Goal: Transaction & Acquisition: Purchase product/service

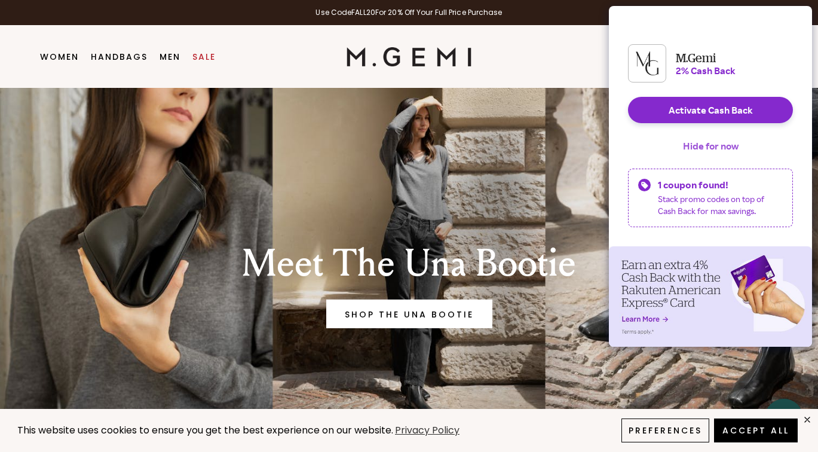
click at [708, 159] on button "Hide for now" at bounding box center [710, 146] width 75 height 26
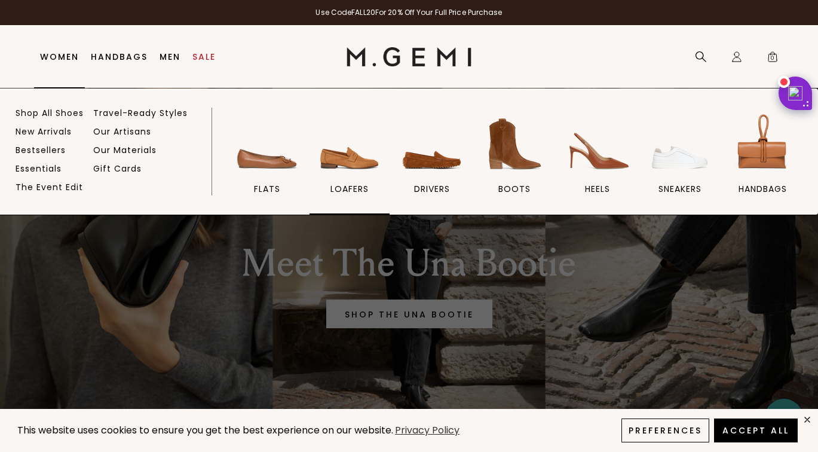
click at [352, 162] on img at bounding box center [349, 144] width 67 height 67
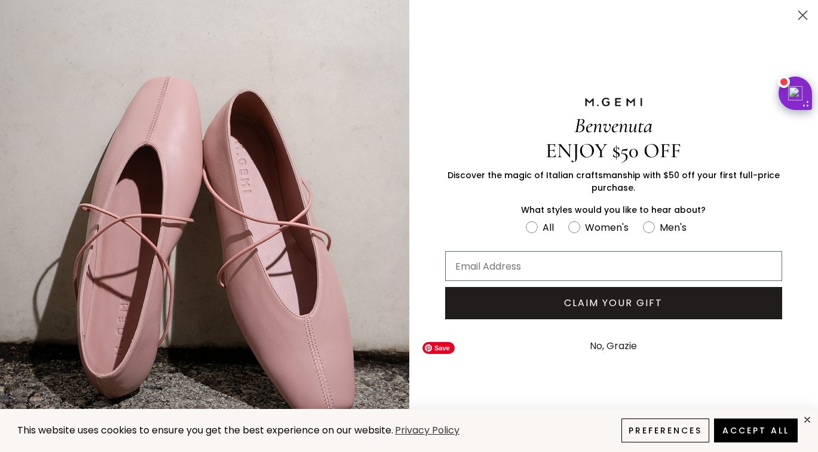
scroll to position [1174, 0]
click at [808, 14] on circle "Close dialog" at bounding box center [803, 15] width 20 height 20
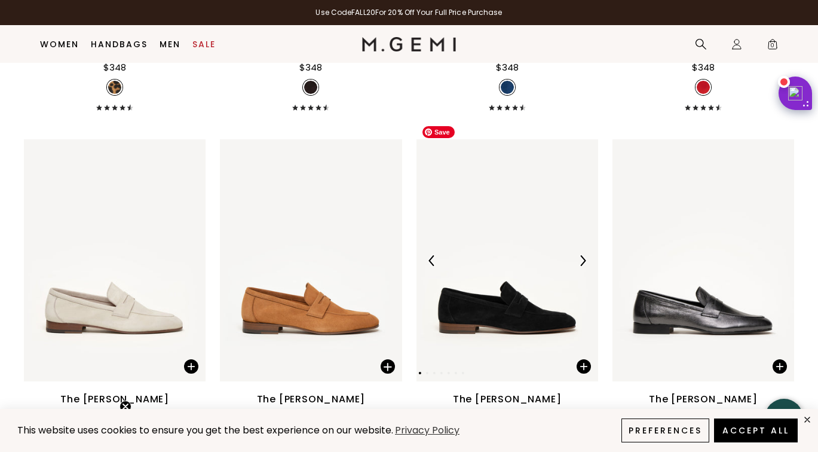
scroll to position [1172, 0]
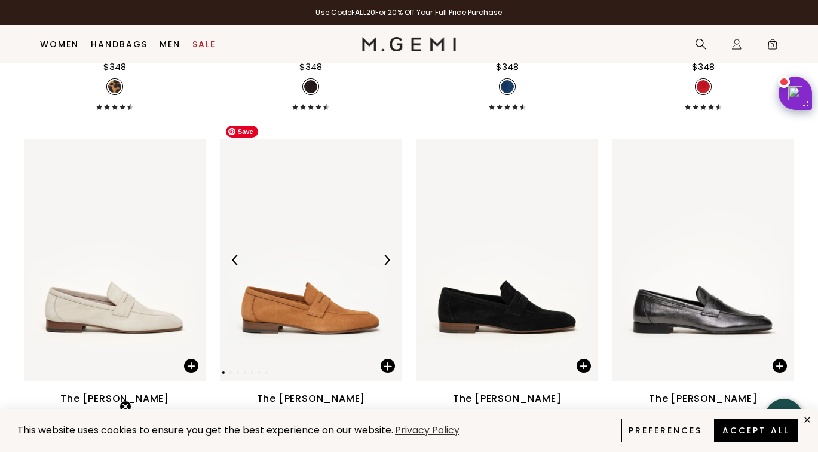
click at [287, 264] on img at bounding box center [311, 260] width 182 height 242
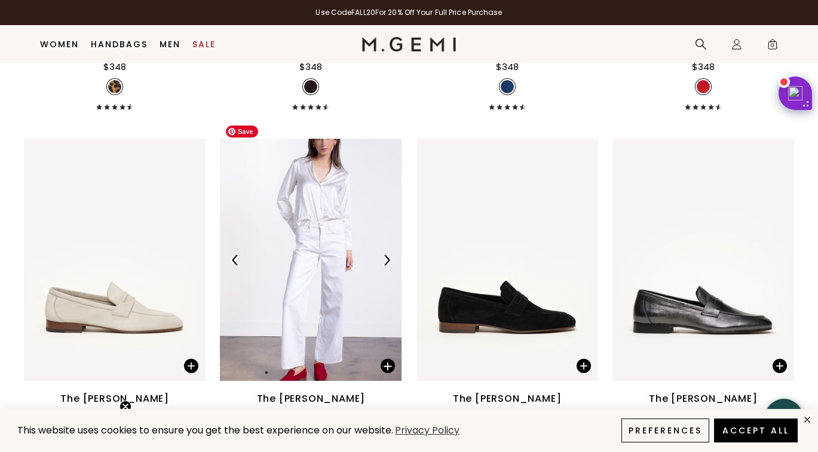
click at [309, 213] on img at bounding box center [311, 260] width 182 height 242
click at [317, 280] on div at bounding box center [311, 260] width 182 height 242
